Goal: Check status: Check status

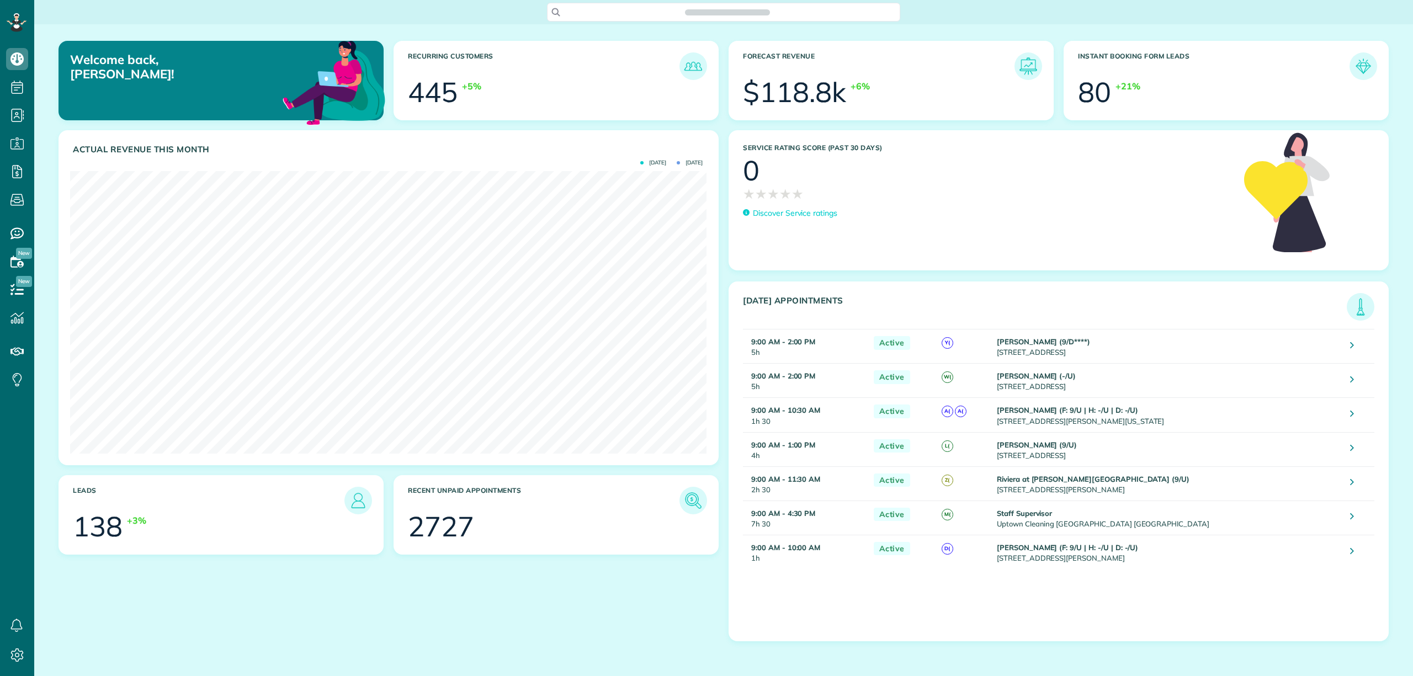
scroll to position [283, 636]
click at [594, 14] on span "Search ZenMaid…" at bounding box center [727, 12] width 335 height 11
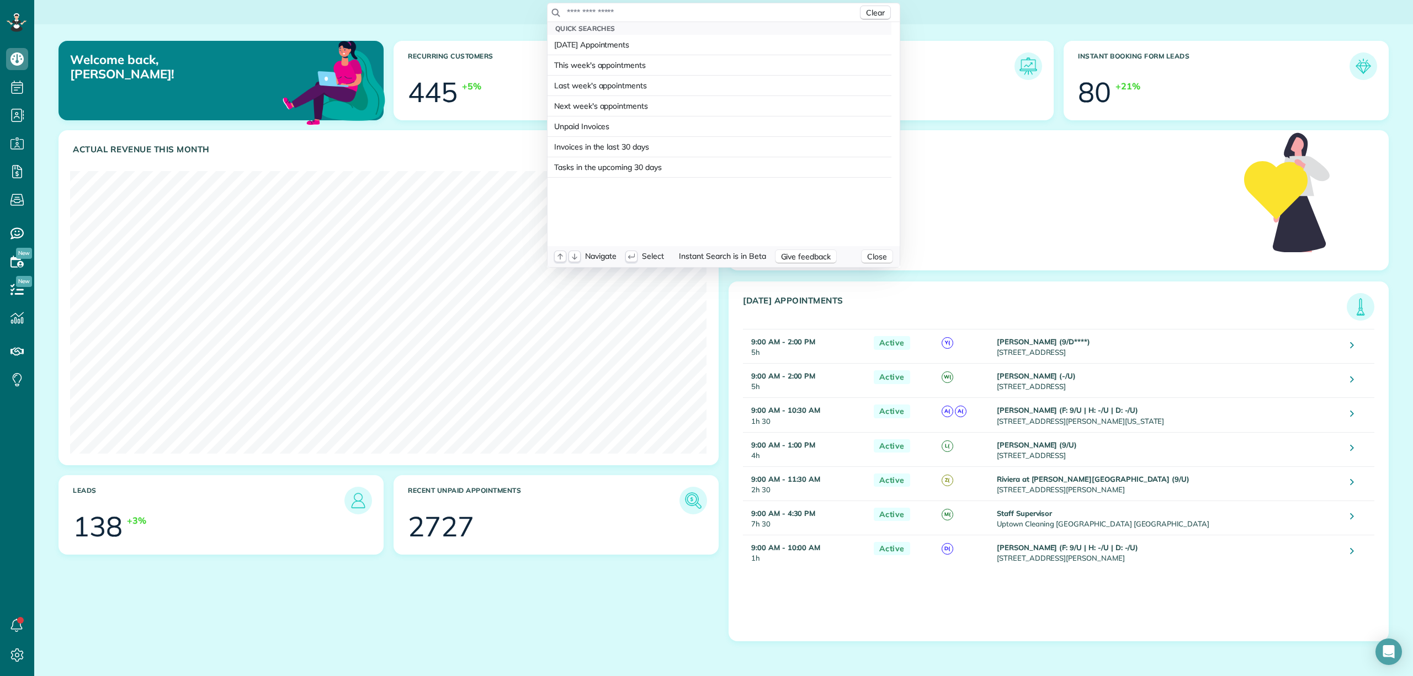
click at [596, 11] on input "text" at bounding box center [711, 12] width 291 height 11
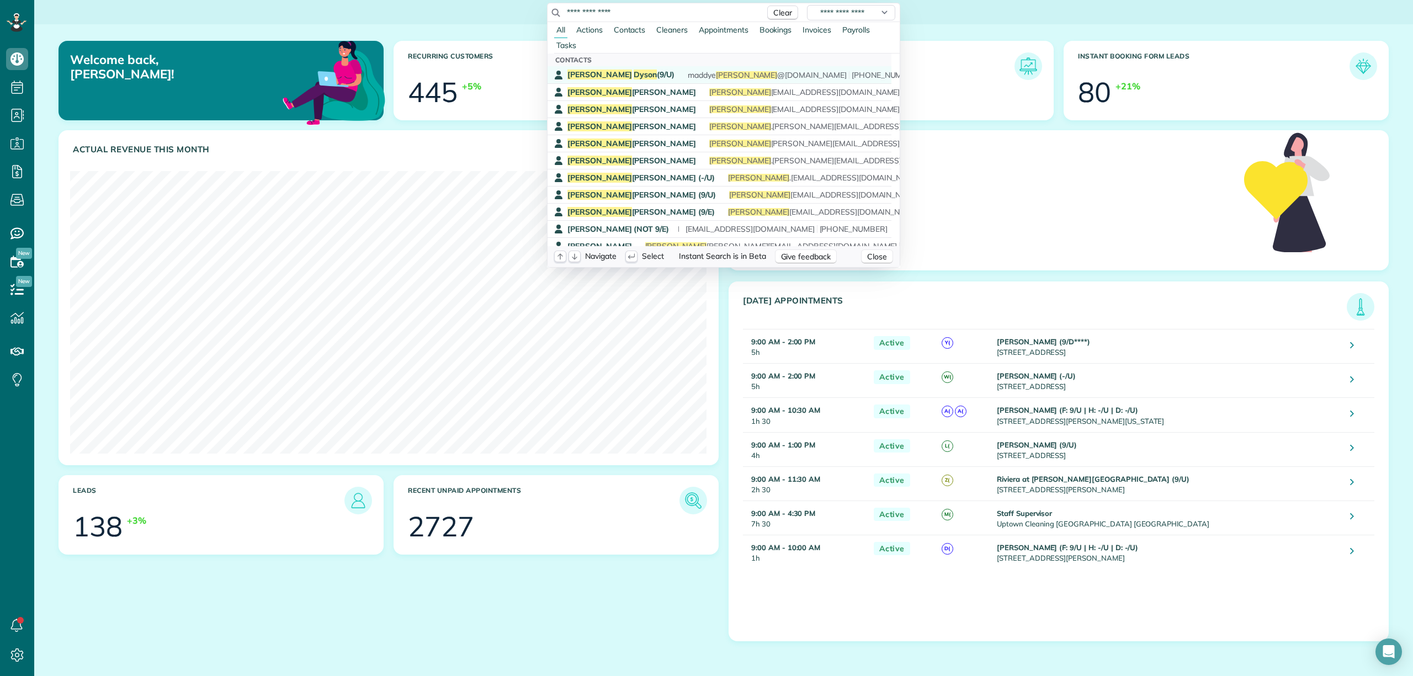
type input "**********"
click at [633, 76] on span "Dyson" at bounding box center [644, 75] width 23 height 10
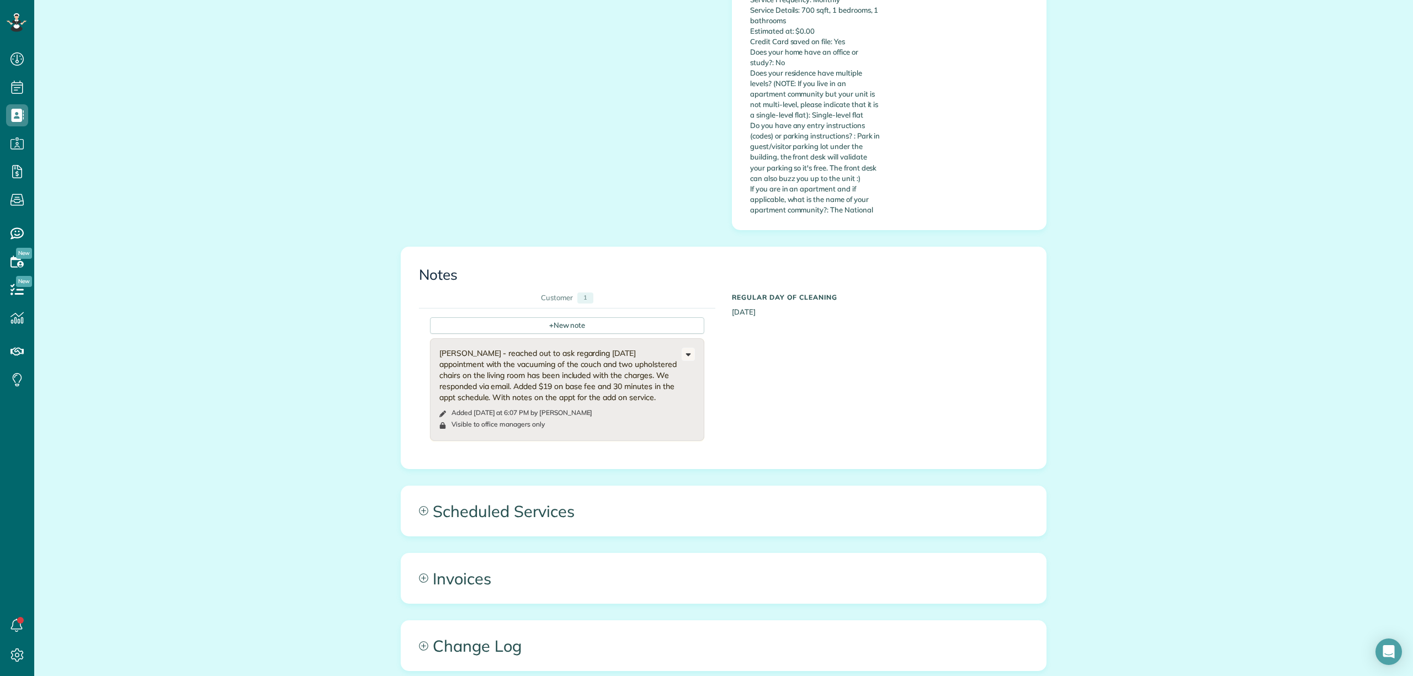
scroll to position [623, 0]
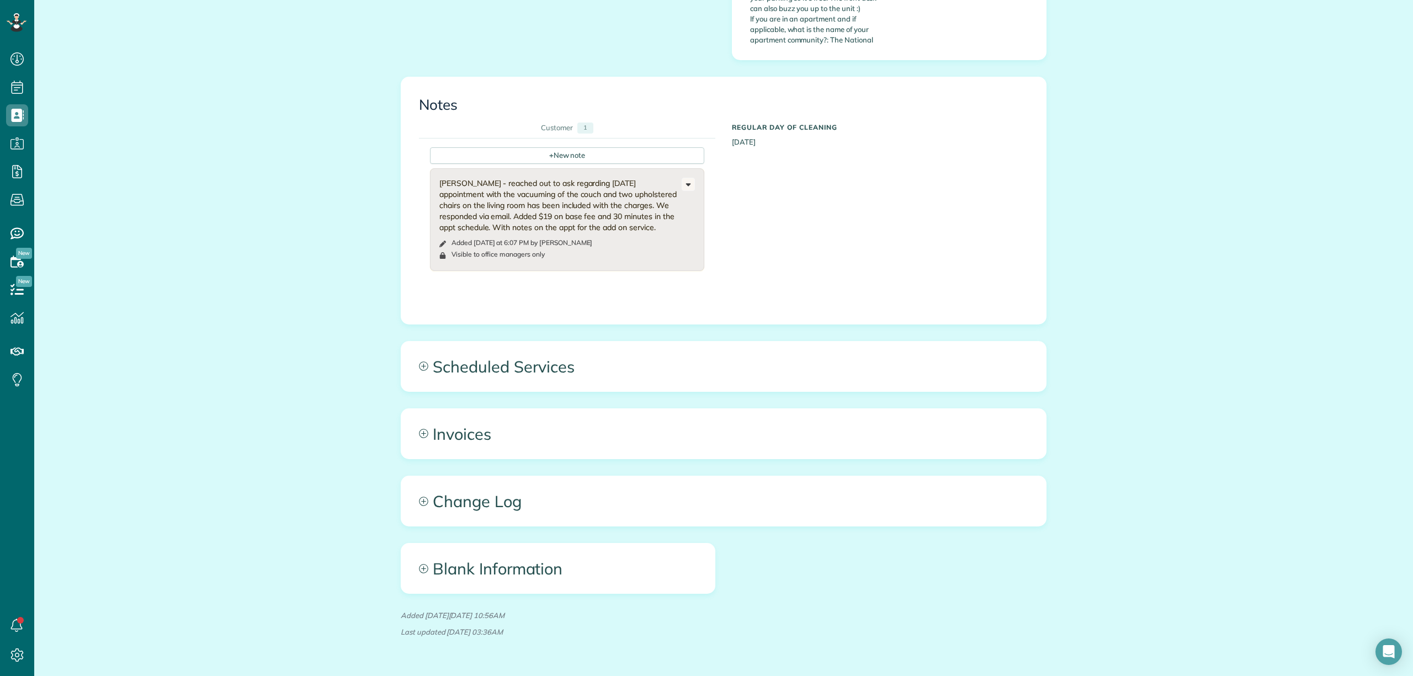
drag, startPoint x: 396, startPoint y: 624, endPoint x: 562, endPoint y: 629, distance: 166.2
click at [562, 629] on p "Last updated Thursday Aug 14, 2025 at 03:36AM" at bounding box center [724, 632] width 646 height 10
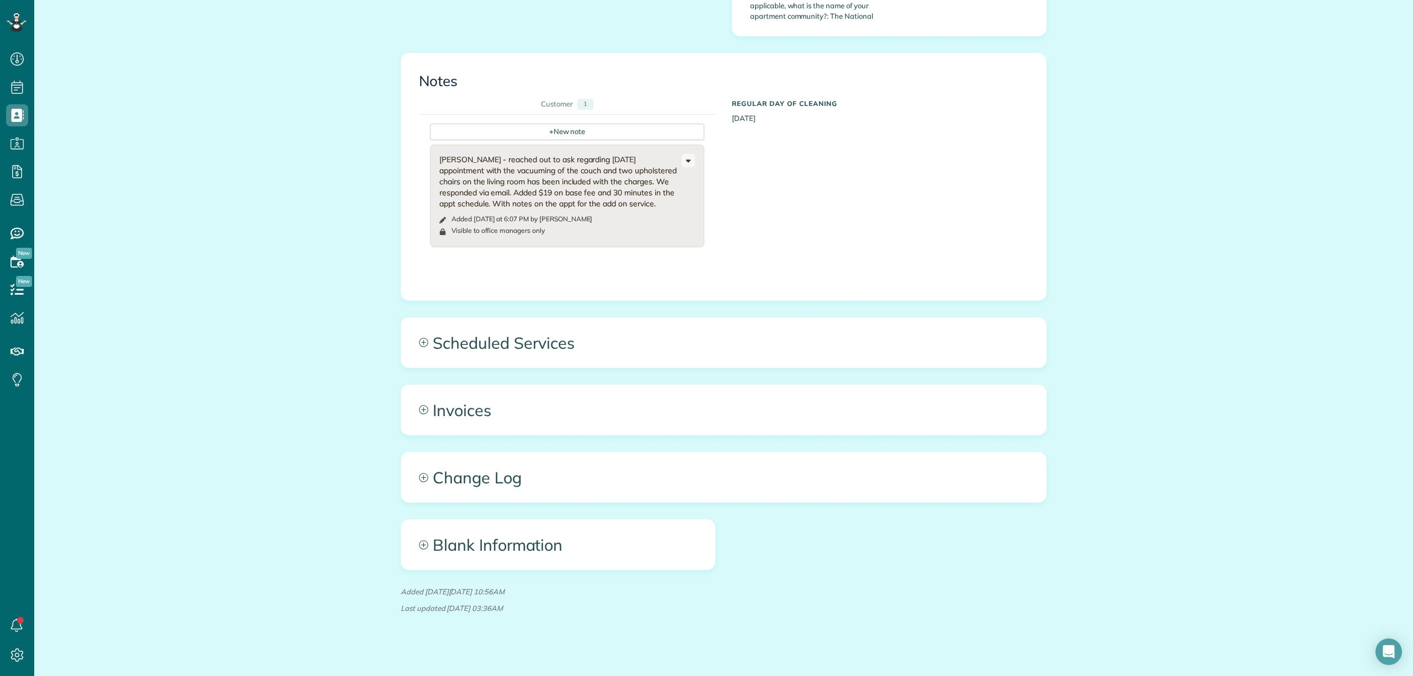
scroll to position [648, 0]
click at [1088, 585] on div "All Contacts Actions Edit Add Appointment Recent Activity Send Email Update Cus…" at bounding box center [723, 30] width 1378 height 1308
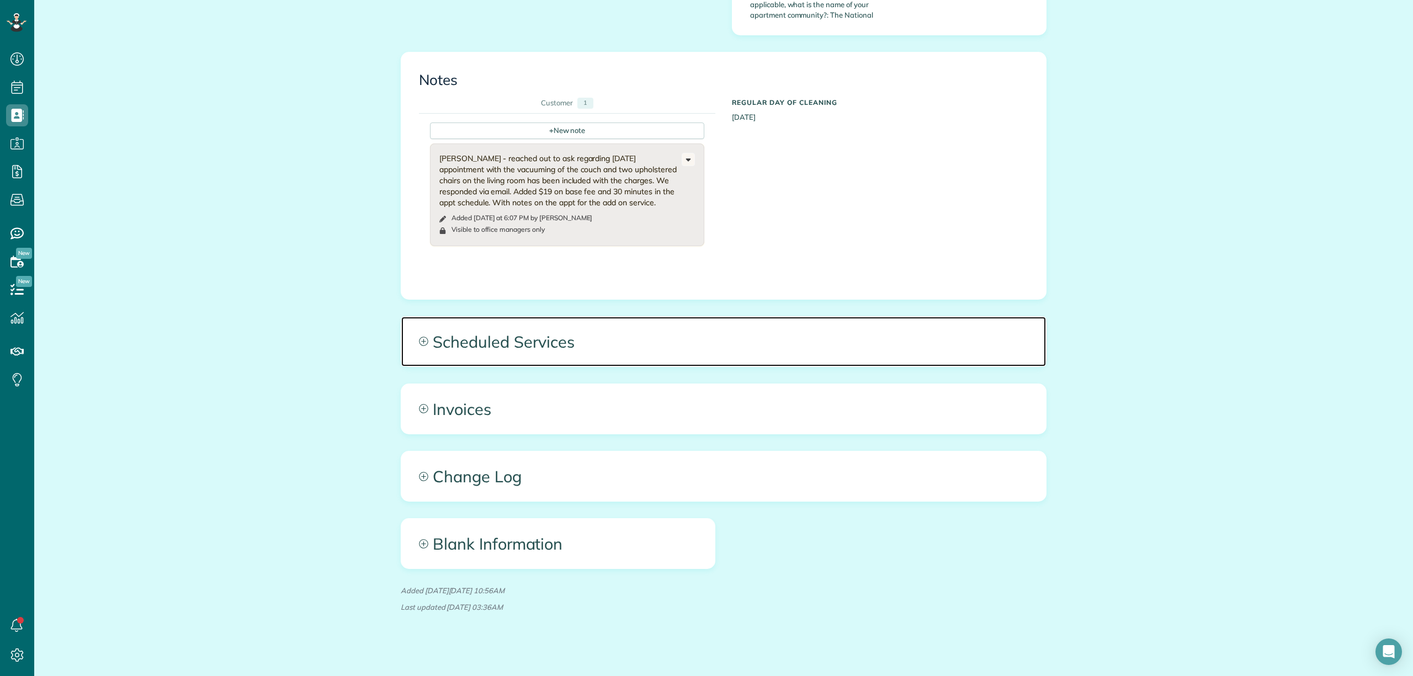
click at [996, 338] on span "Scheduled Services" at bounding box center [723, 342] width 645 height 50
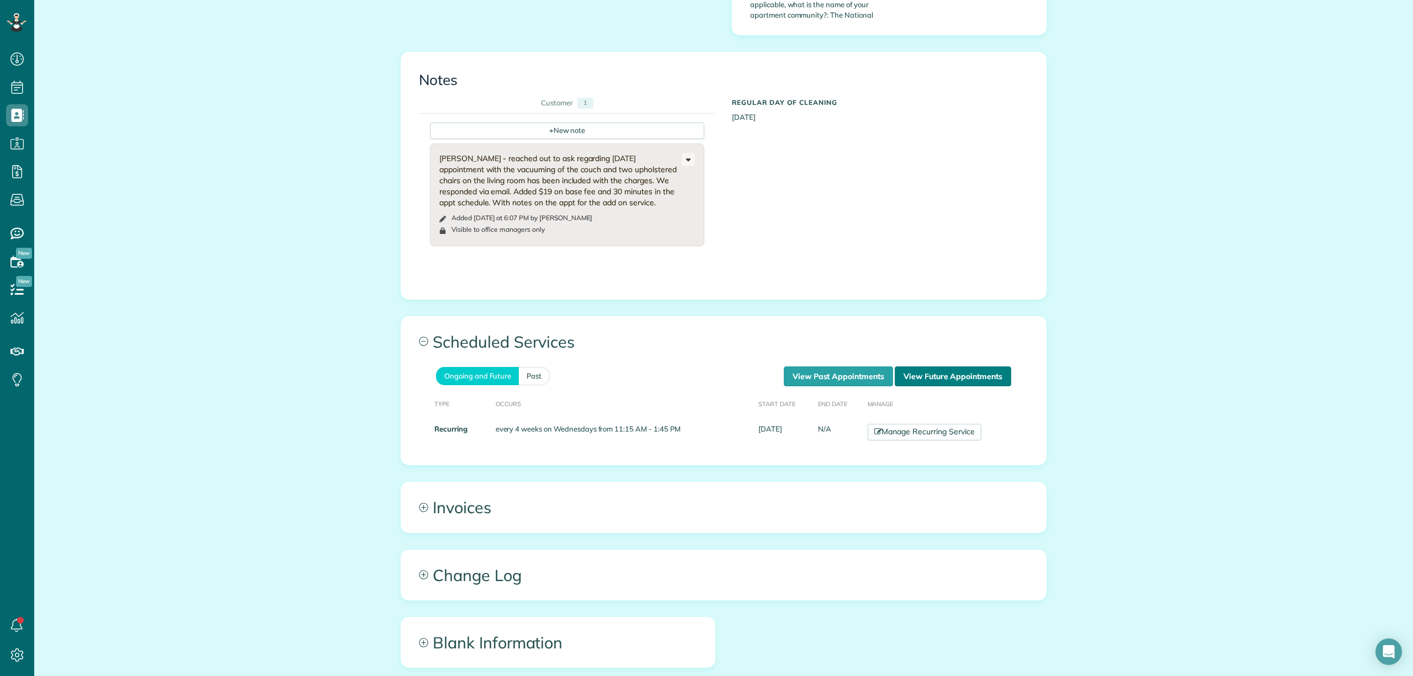
click at [978, 366] on link "View Future Appointments" at bounding box center [952, 376] width 116 height 20
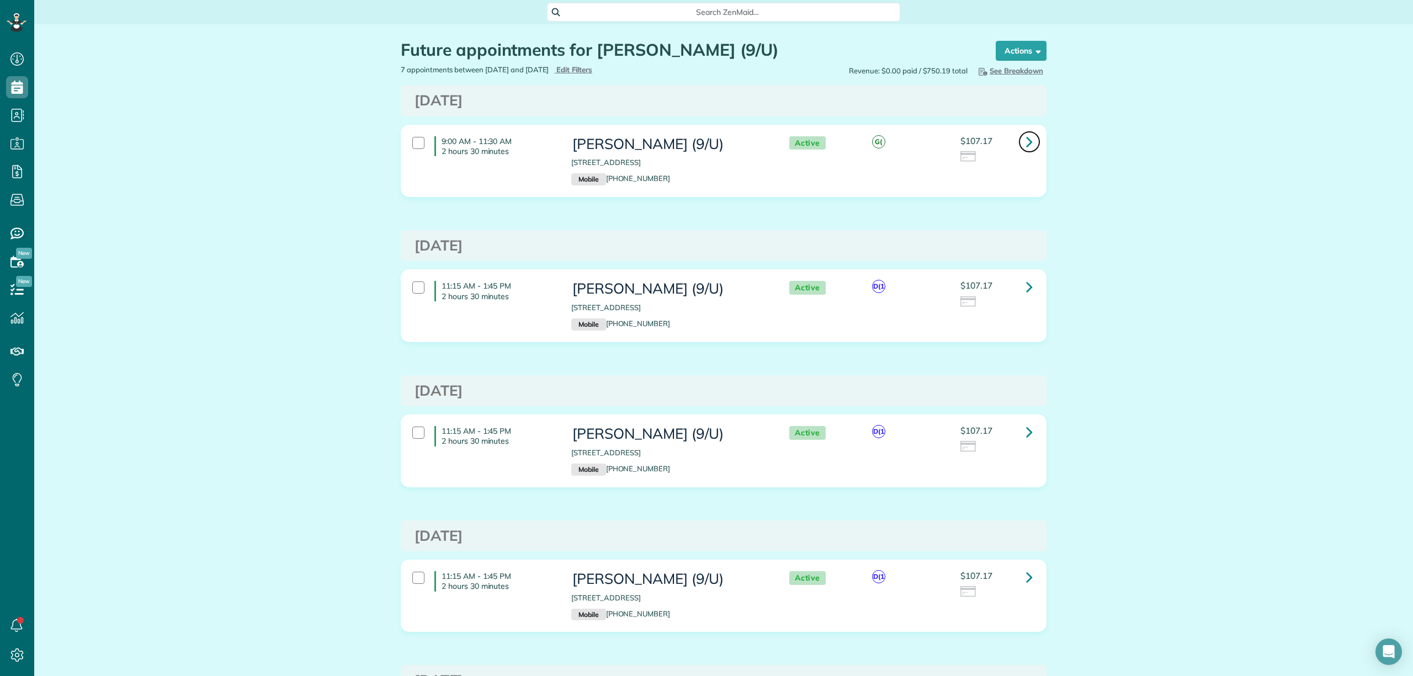
click at [1029, 140] on link at bounding box center [1029, 142] width 22 height 22
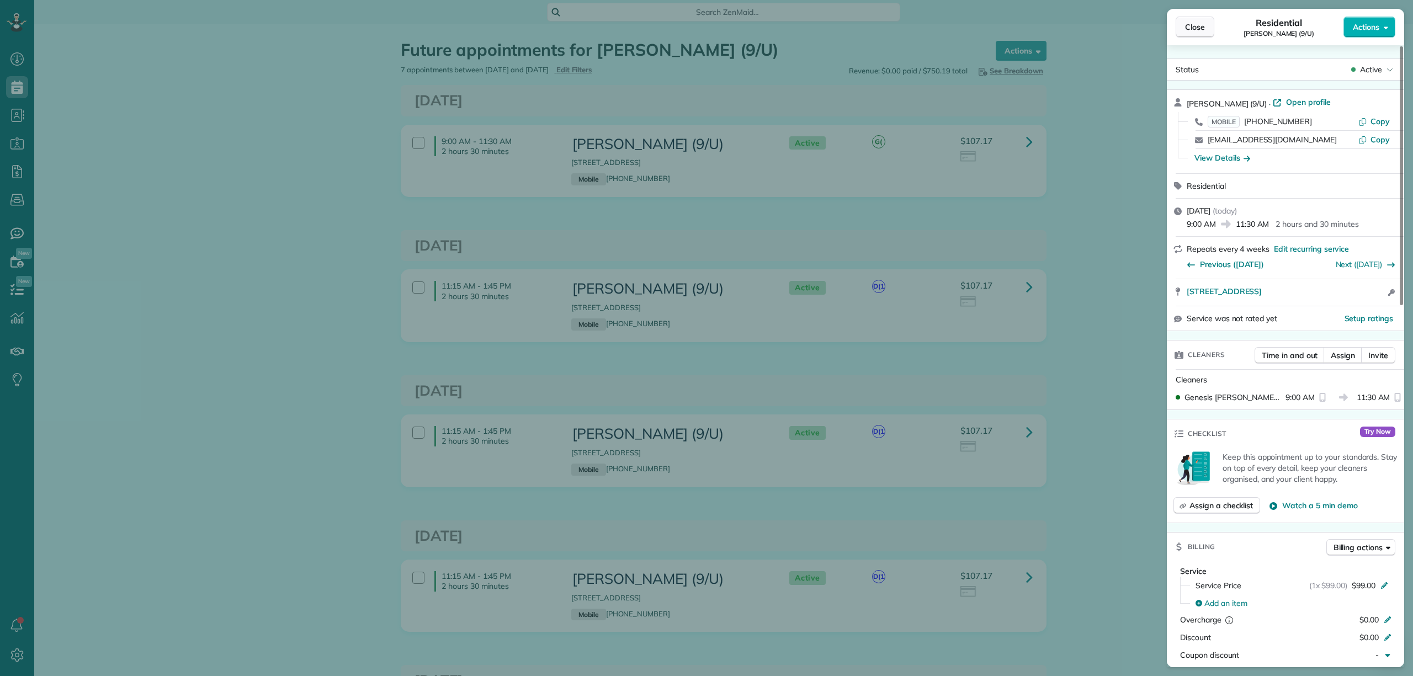
click at [1189, 31] on span "Close" at bounding box center [1195, 27] width 20 height 11
